Goal: Task Accomplishment & Management: Manage account settings

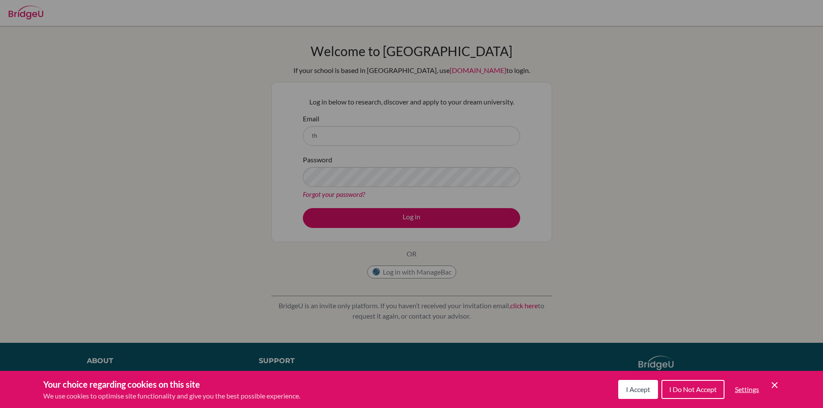
click at [646, 389] on span "I Accept" at bounding box center [638, 389] width 24 height 8
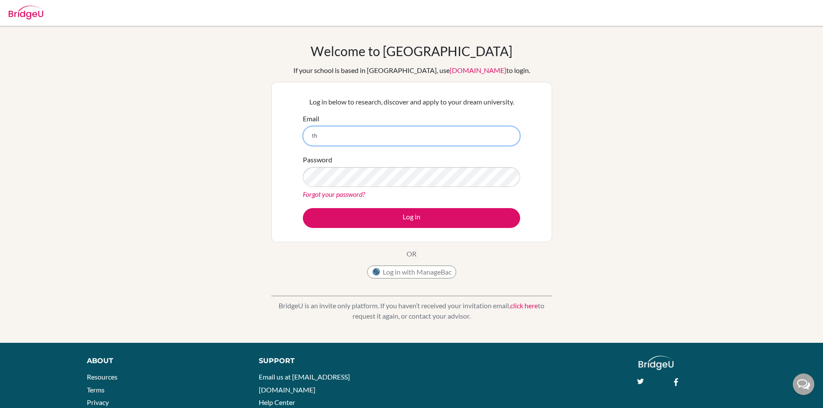
click at [358, 136] on input "th" at bounding box center [411, 136] width 217 height 20
type input "[EMAIL_ADDRESS][DOMAIN_NAME]"
click at [303, 208] on button "Log in" at bounding box center [411, 218] width 217 height 20
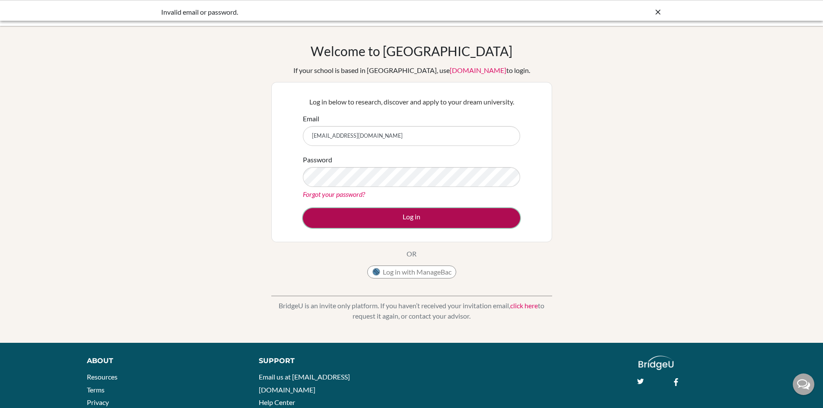
click at [395, 223] on button "Log in" at bounding box center [411, 218] width 217 height 20
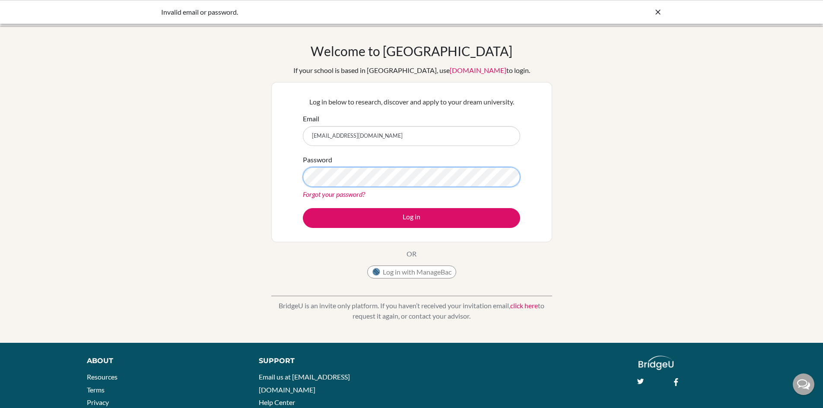
click at [303, 208] on button "Log in" at bounding box center [411, 218] width 217 height 20
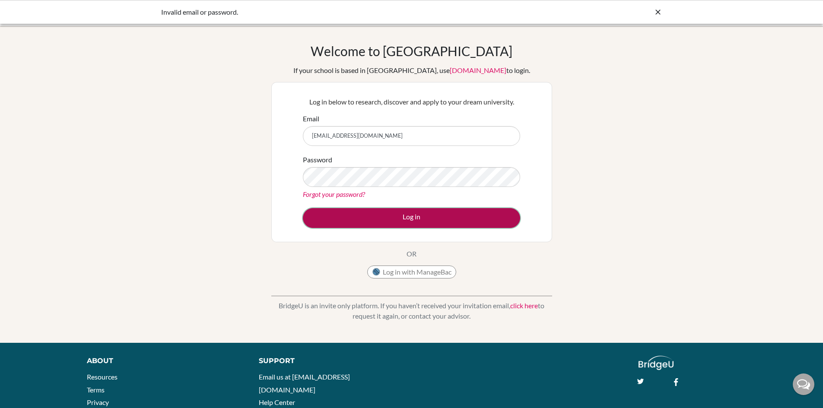
click at [401, 220] on button "Log in" at bounding box center [411, 218] width 217 height 20
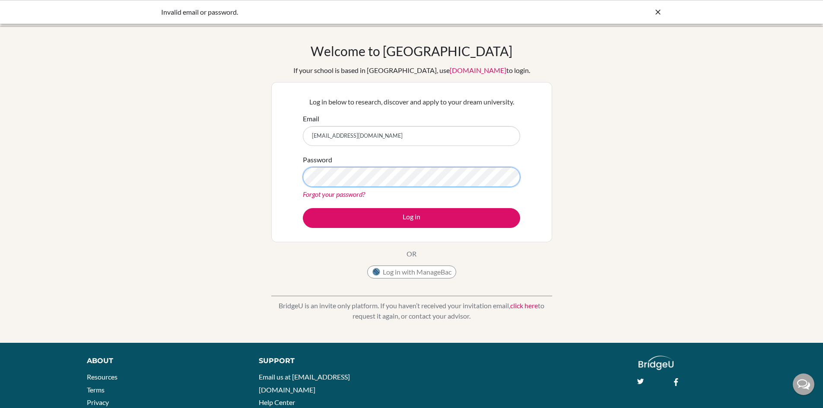
click at [303, 208] on button "Log in" at bounding box center [411, 218] width 217 height 20
